Goal: Task Accomplishment & Management: Manage account settings

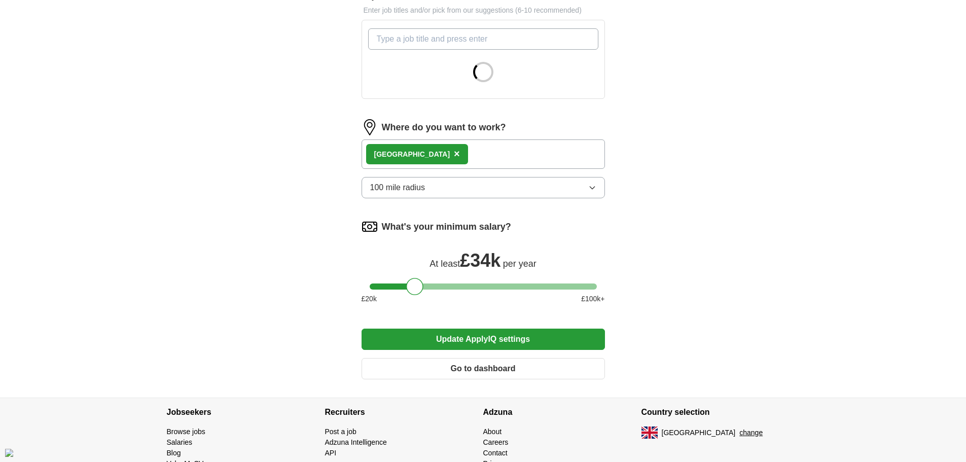
scroll to position [355, 0]
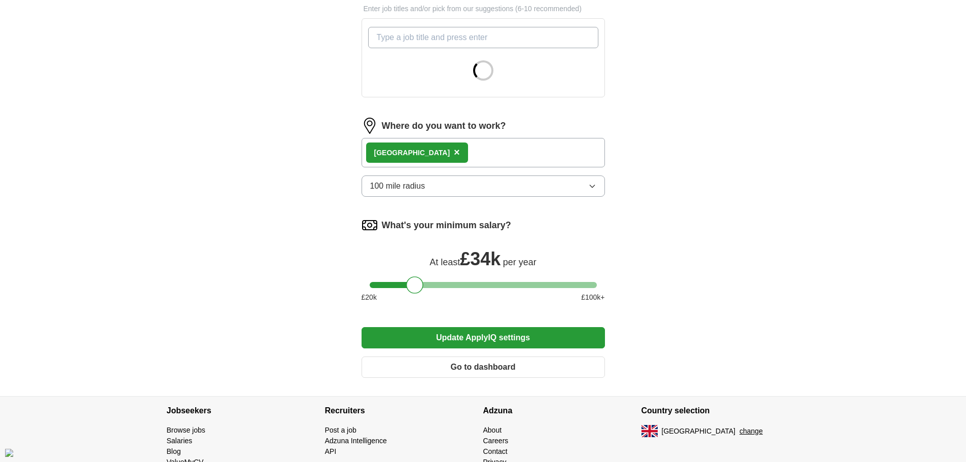
click at [552, 364] on button "Go to dashboard" at bounding box center [483, 366] width 243 height 21
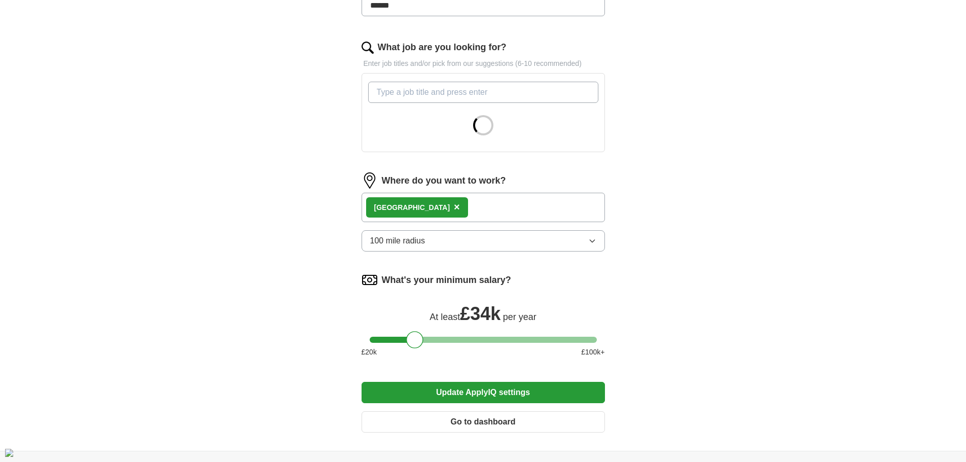
scroll to position [304, 0]
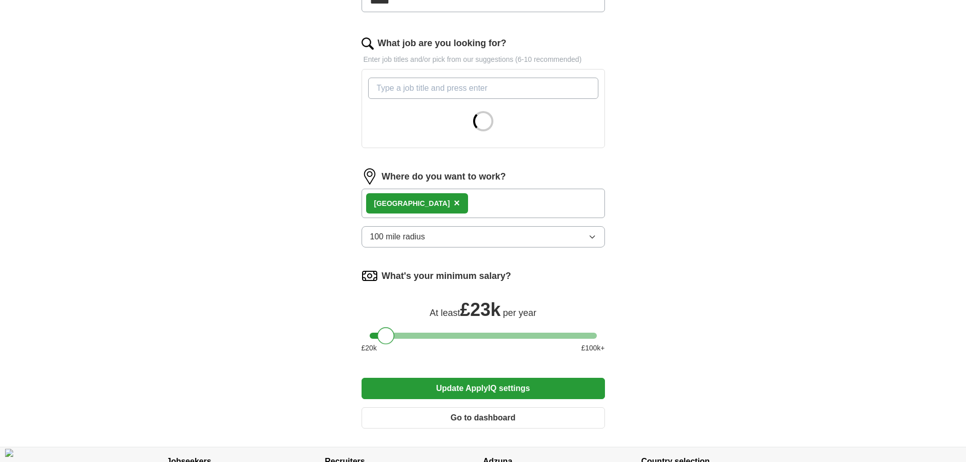
drag, startPoint x: 410, startPoint y: 336, endPoint x: 382, endPoint y: 339, distance: 28.0
click at [382, 339] on div at bounding box center [385, 335] width 17 height 17
click at [454, 384] on button "Update ApplyIQ settings" at bounding box center [483, 388] width 243 height 21
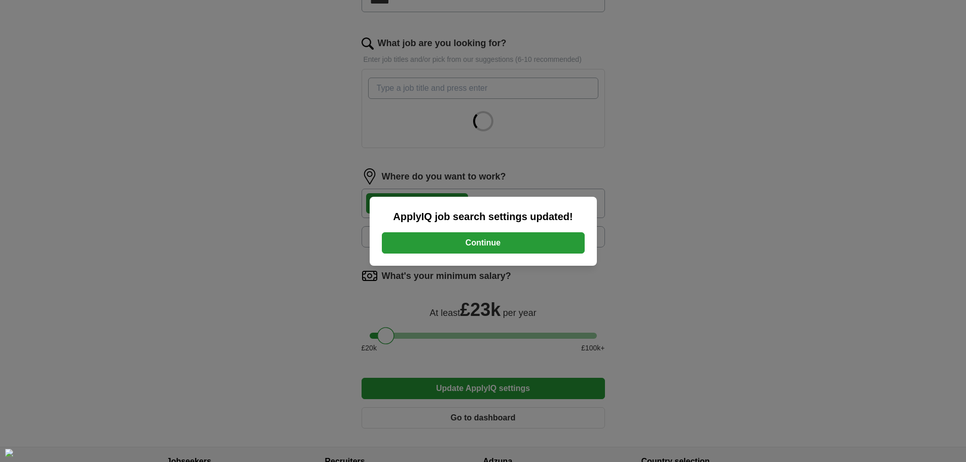
click at [546, 242] on button "Continue" at bounding box center [483, 242] width 203 height 21
